Goal: Find specific page/section

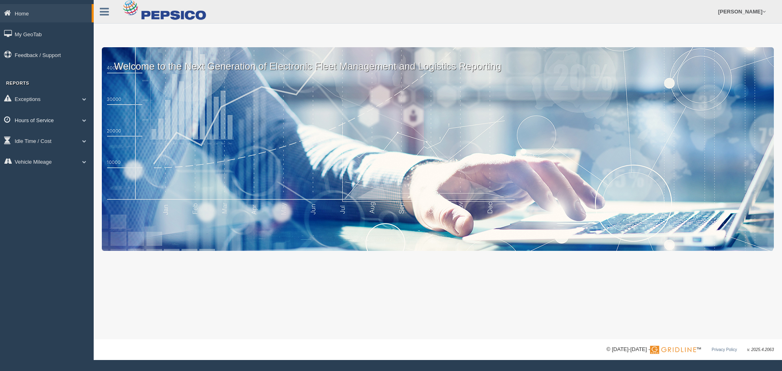
click at [82, 122] on span at bounding box center [84, 120] width 11 height 4
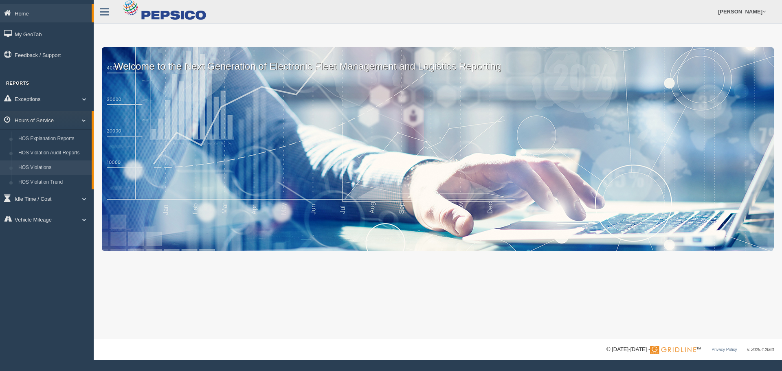
click at [64, 166] on link "HOS Violations" at bounding box center [53, 167] width 77 height 15
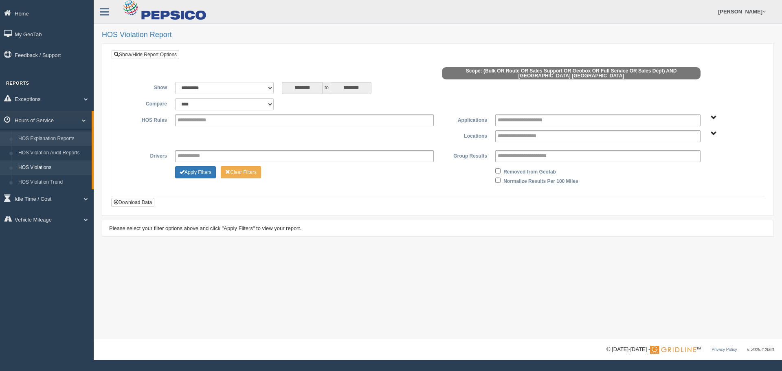
click at [72, 142] on link "HOS Explanation Reports" at bounding box center [53, 138] width 77 height 15
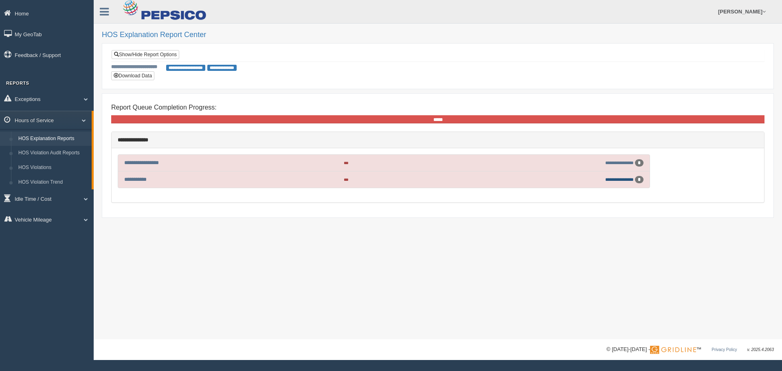
click at [618, 180] on link "**********" at bounding box center [619, 179] width 28 height 4
